Goal: Task Accomplishment & Management: Manage account settings

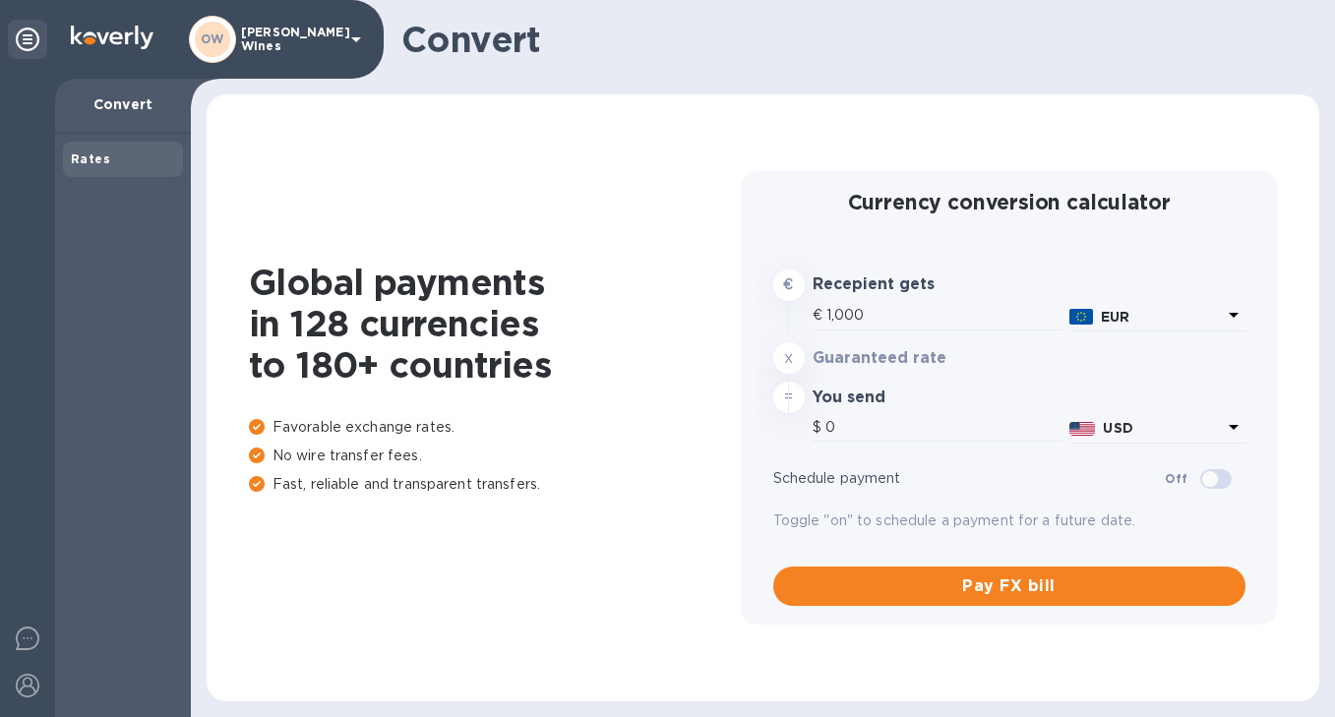
type input "1,184.5"
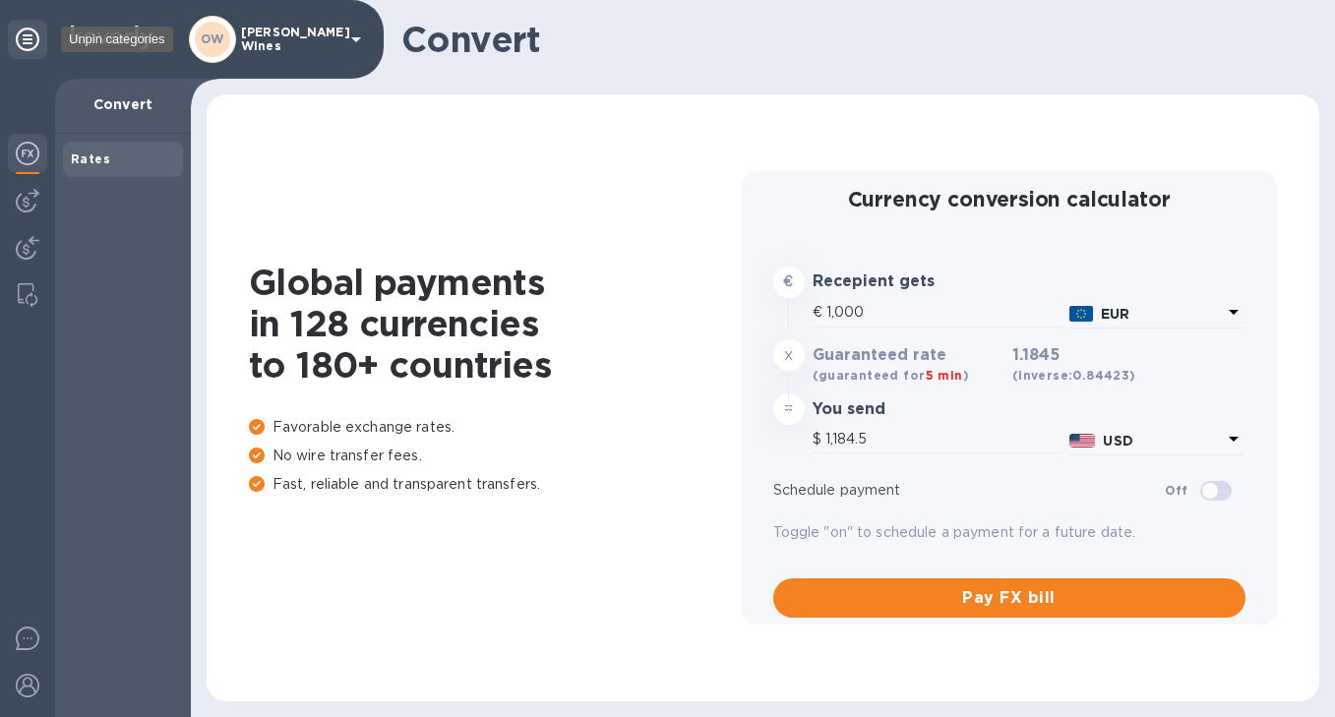
click at [33, 42] on icon at bounding box center [28, 40] width 24 height 24
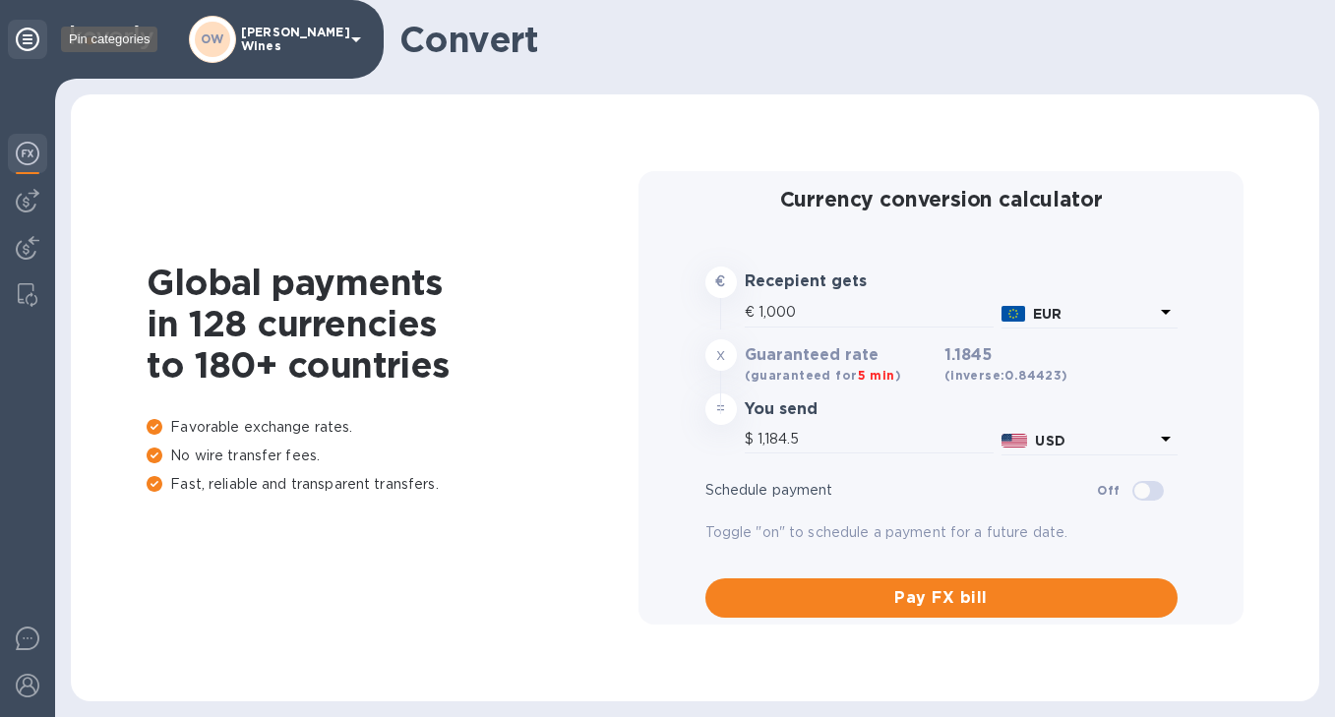
click at [29, 43] on icon at bounding box center [28, 40] width 24 height 24
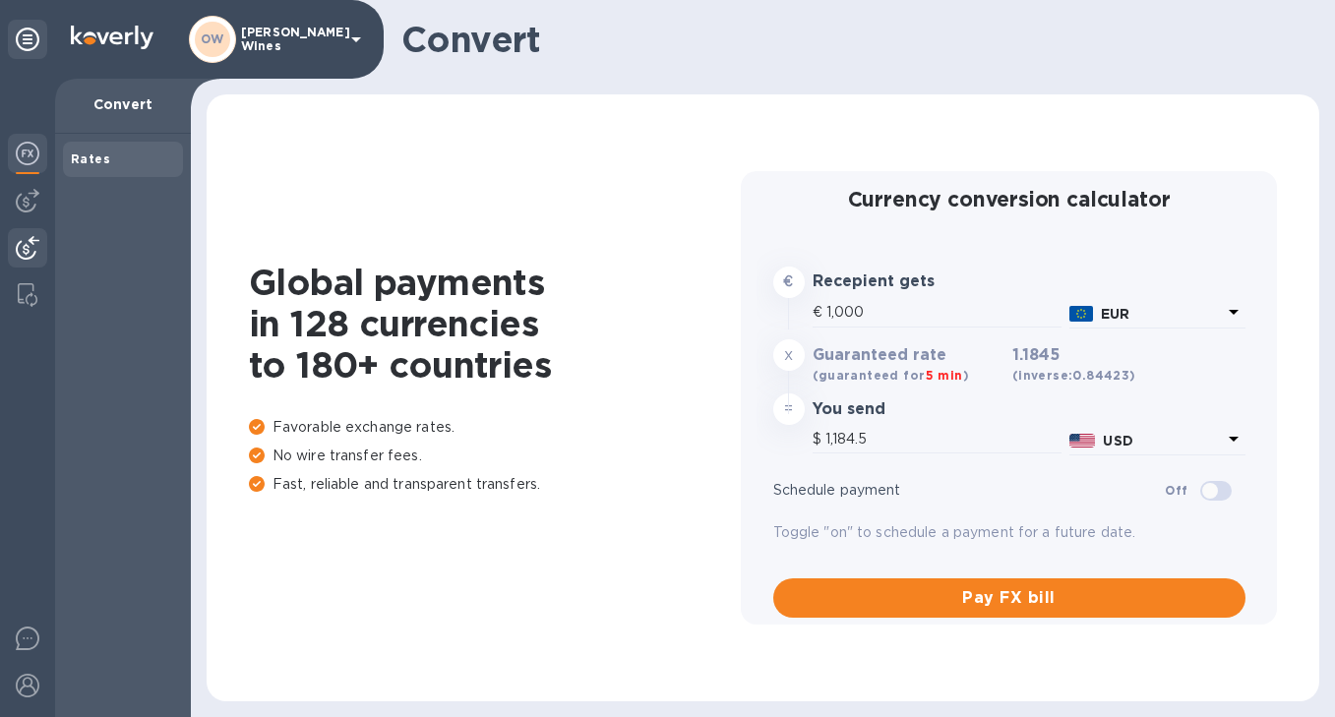
click at [36, 246] on img at bounding box center [28, 248] width 24 height 24
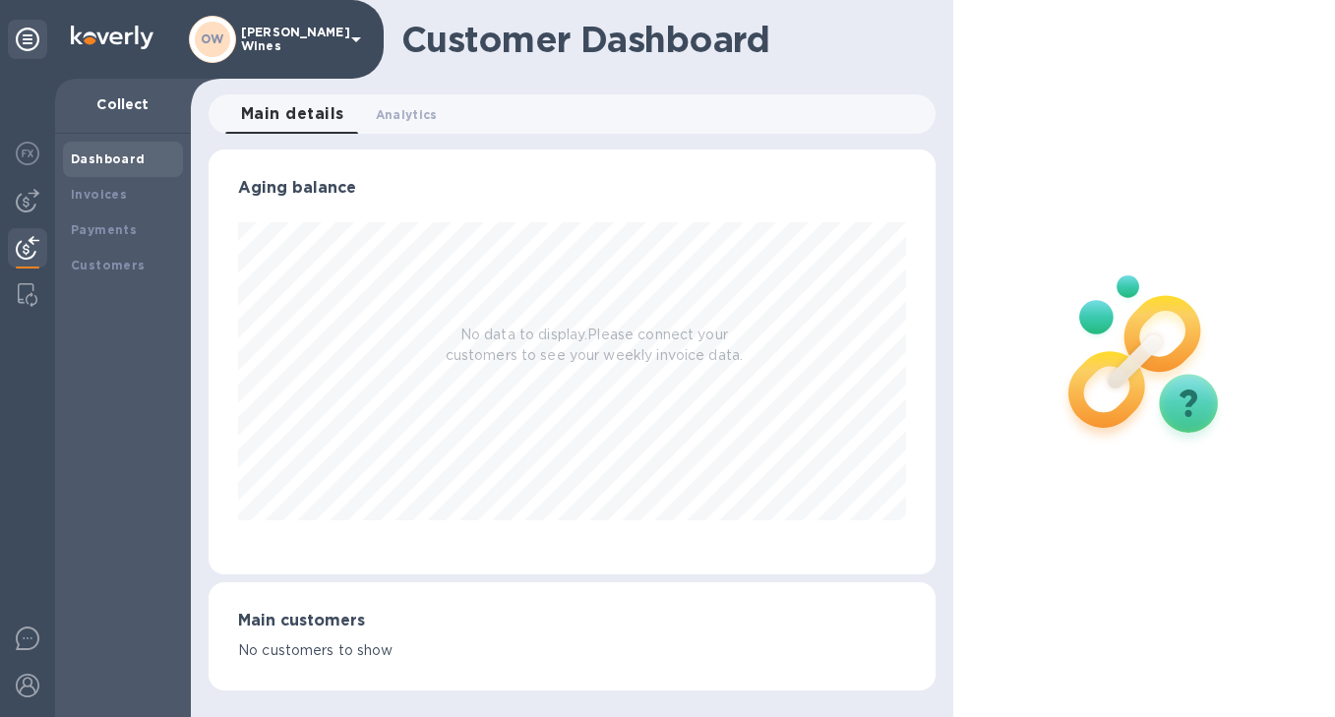
scroll to position [425, 727]
click at [91, 184] on div "Invoices" at bounding box center [123, 194] width 120 height 35
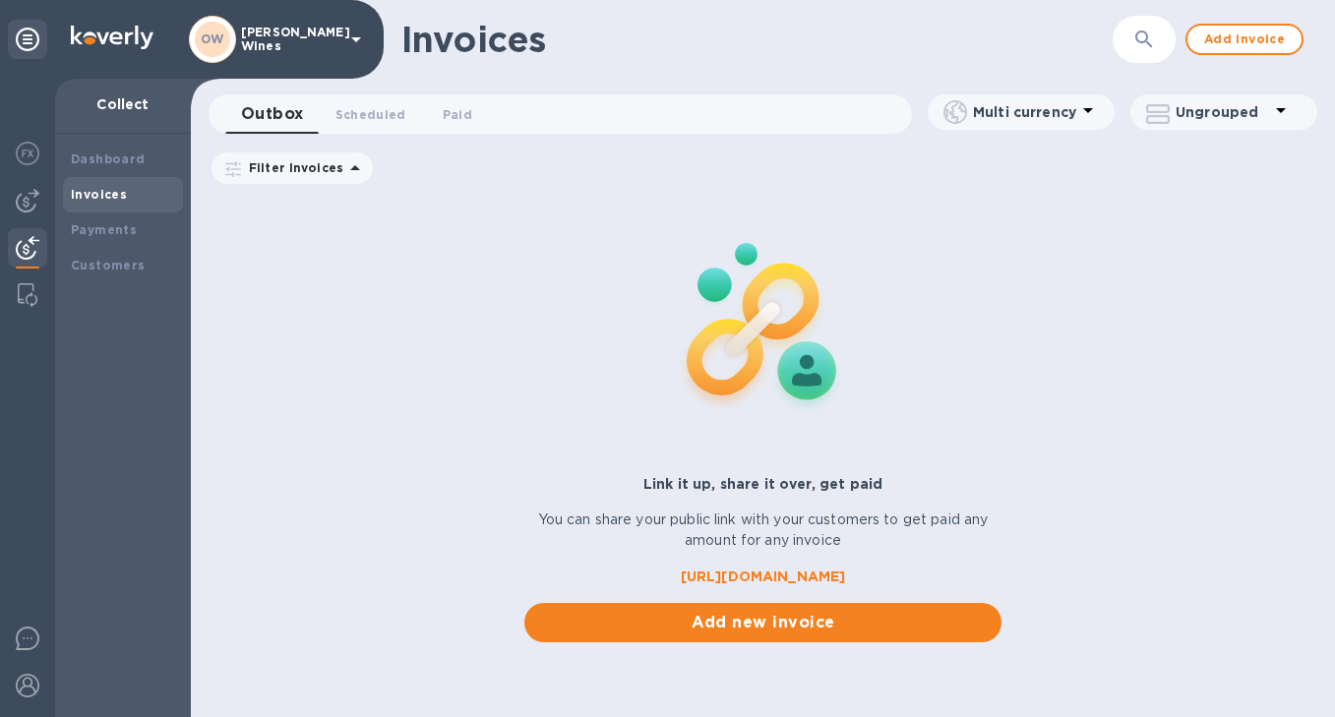
click at [112, 194] on b "Invoices" at bounding box center [99, 194] width 56 height 15
click at [31, 198] on img at bounding box center [28, 201] width 24 height 24
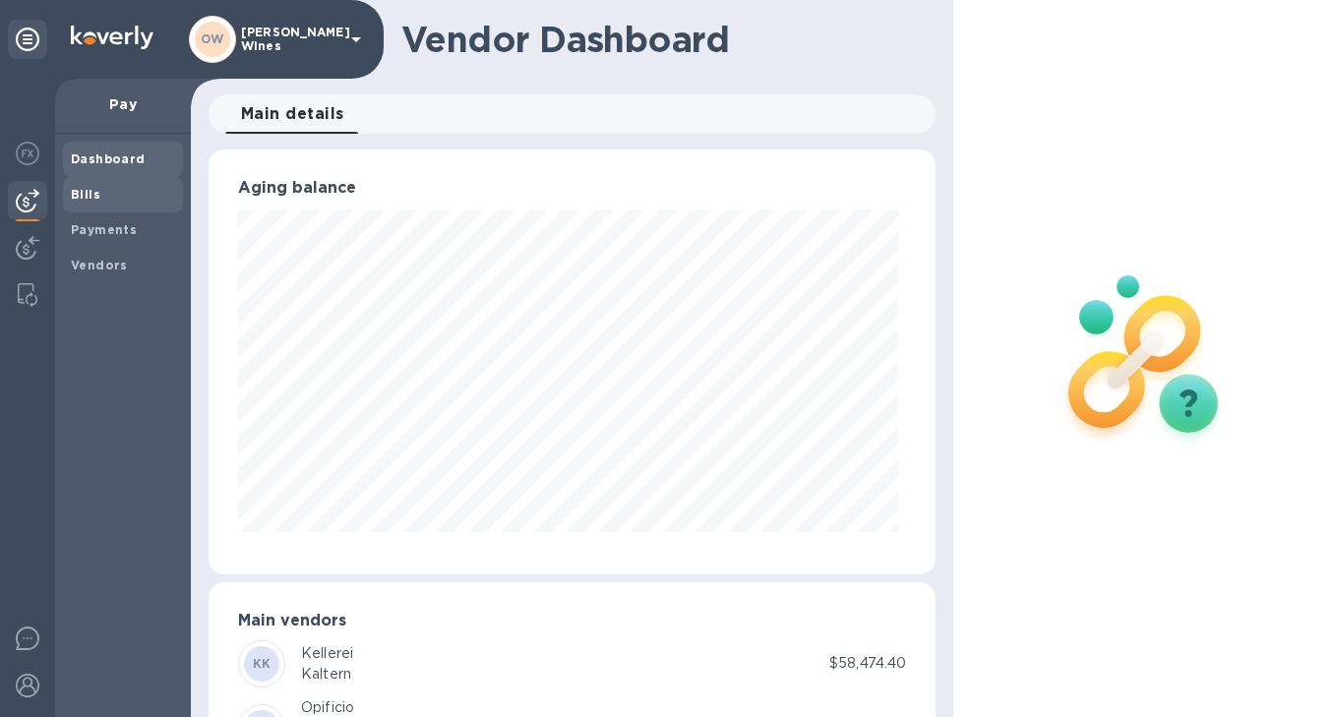
scroll to position [983135, 982840]
click at [94, 188] on b "Bills" at bounding box center [86, 194] width 30 height 15
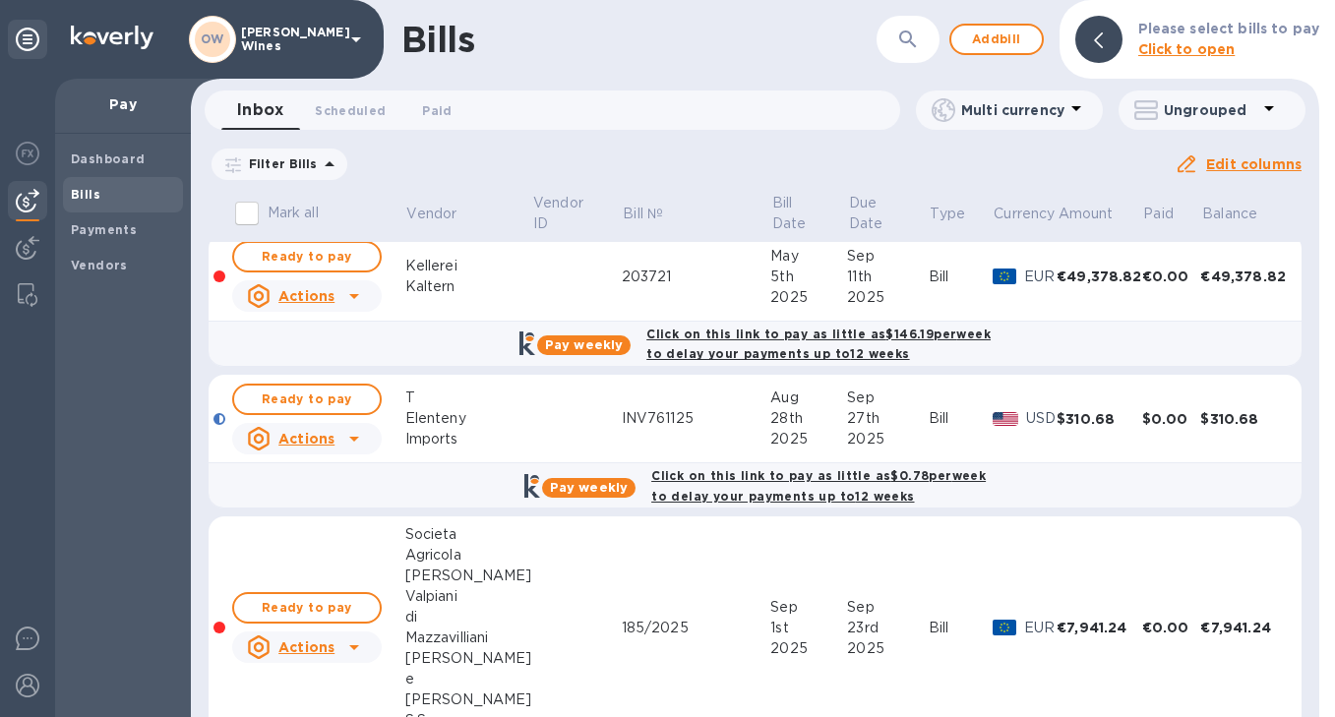
scroll to position [151, 0]
click at [359, 436] on icon at bounding box center [354, 438] width 24 height 24
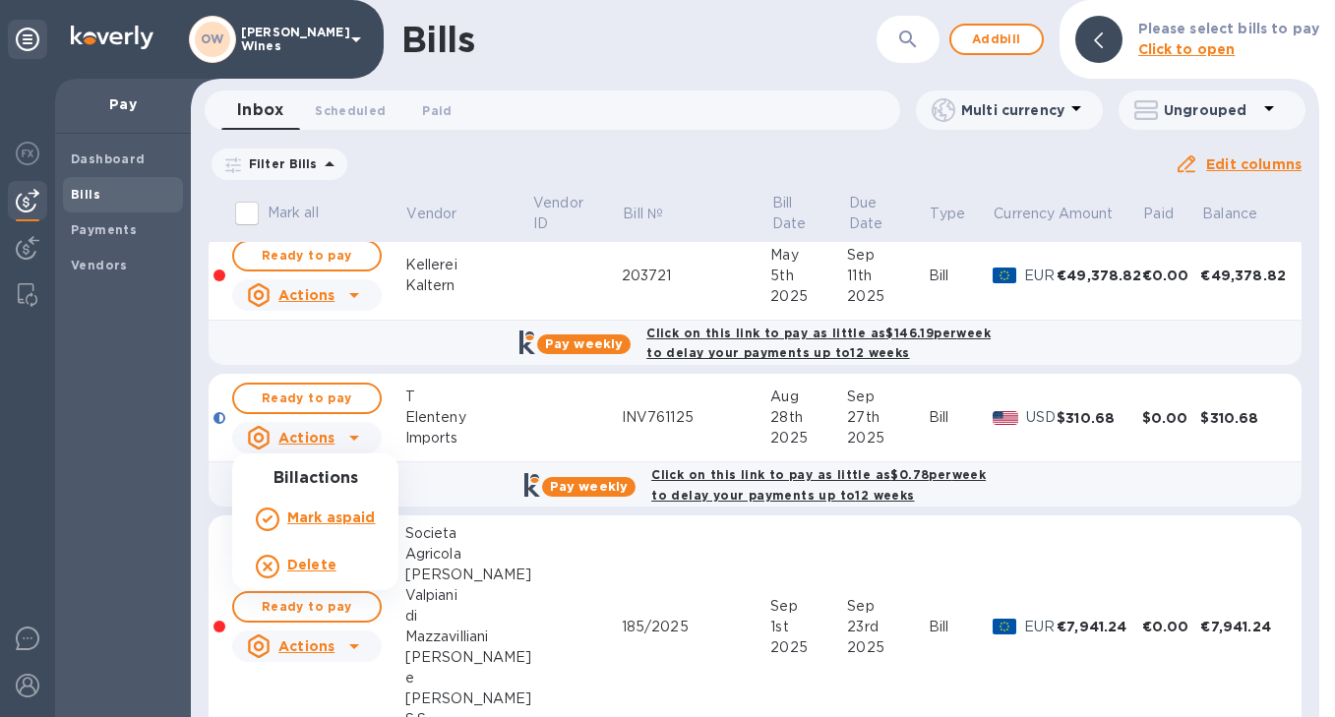
click at [310, 567] on b "Delete" at bounding box center [311, 565] width 49 height 16
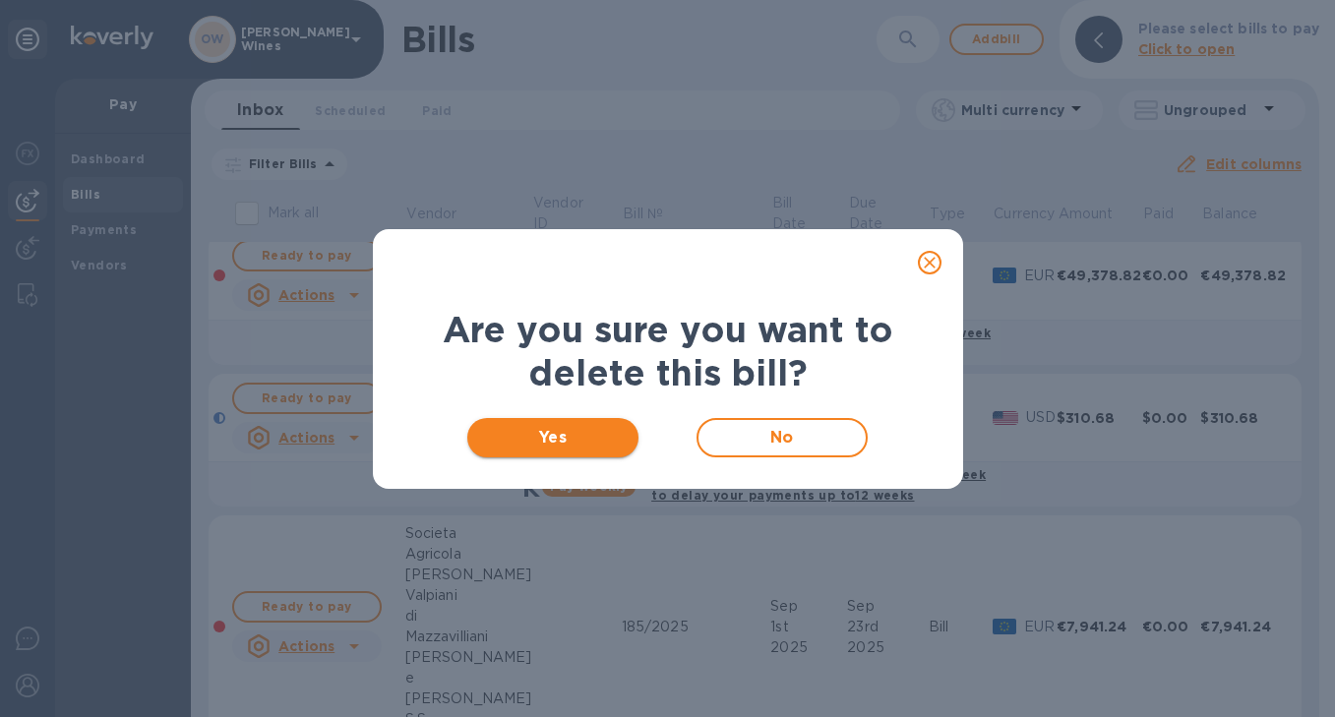
click at [578, 433] on span "Yes" at bounding box center [553, 438] width 141 height 24
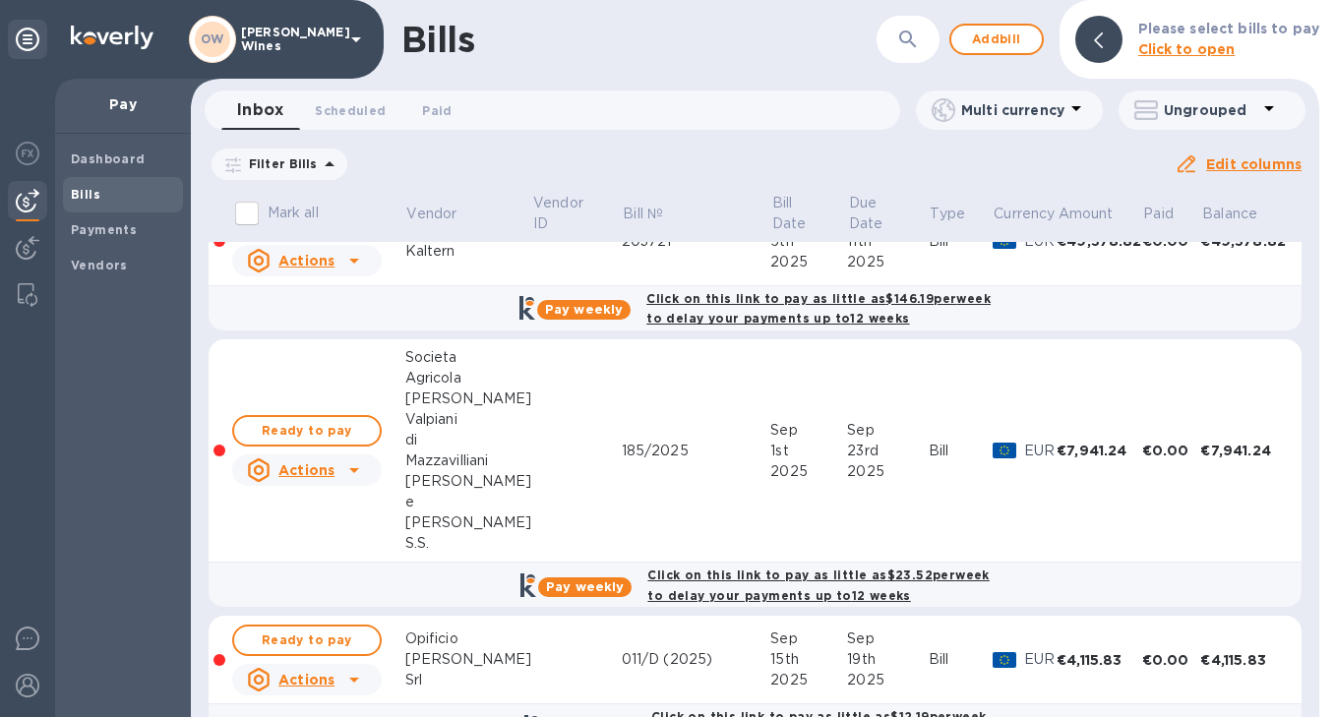
scroll to position [0, 0]
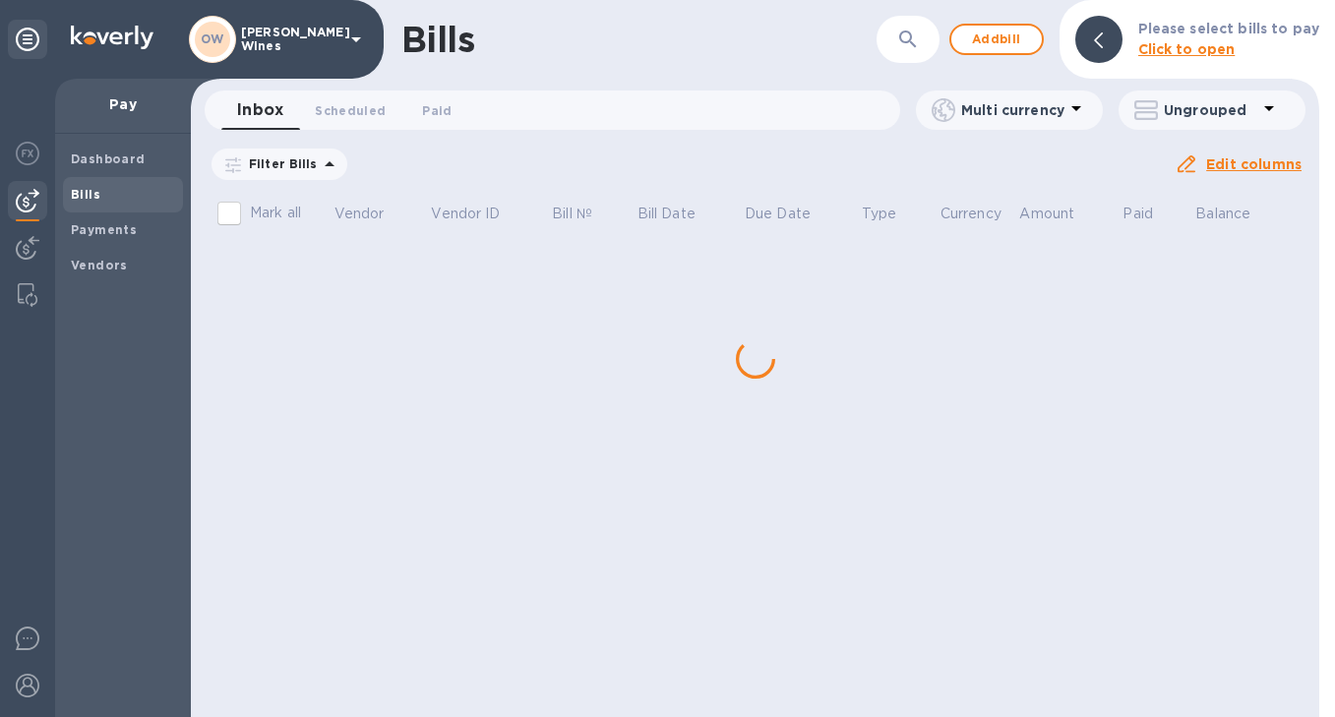
drag, startPoint x: 1312, startPoint y: 381, endPoint x: 1299, endPoint y: 569, distance: 189.3
click at [1299, 569] on div "Bills ​ Add bill Please select bills to pay Click to open Inbox 0 Scheduled 0 P…" at bounding box center [755, 358] width 1128 height 717
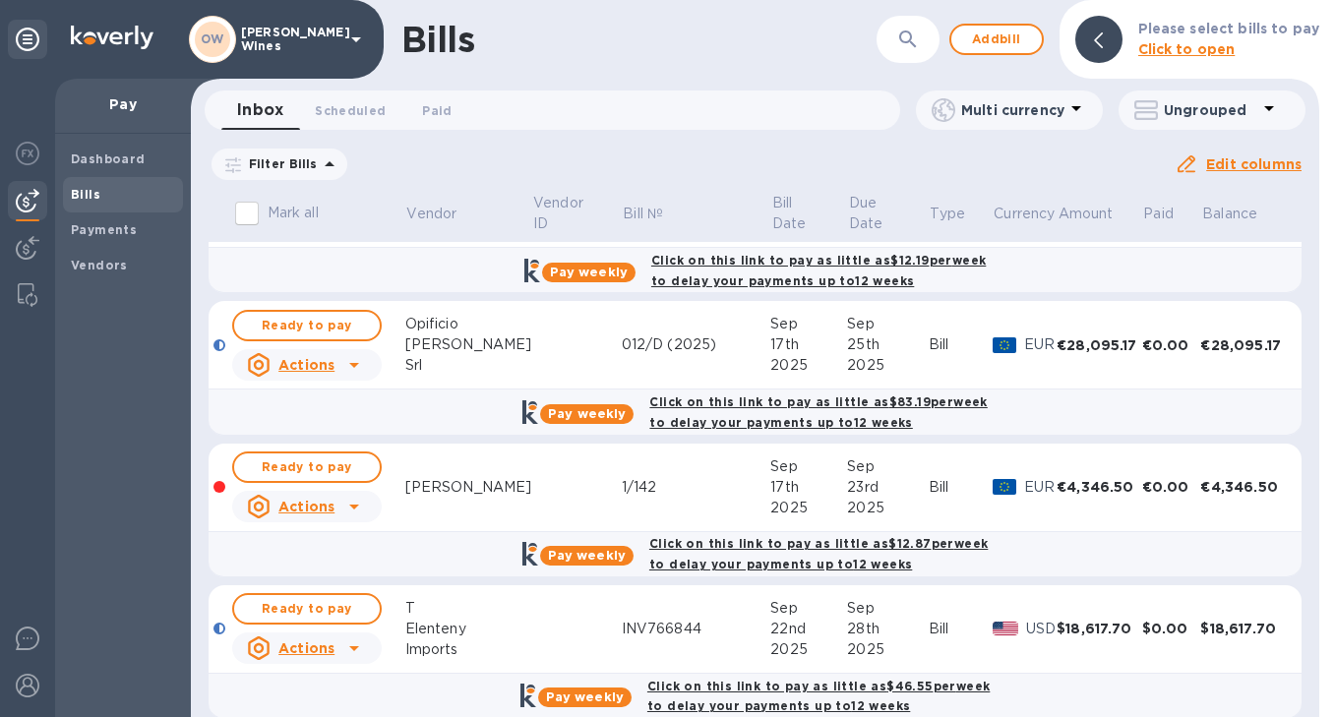
scroll to position [670, 0]
